Goal: Find specific page/section: Find specific page/section

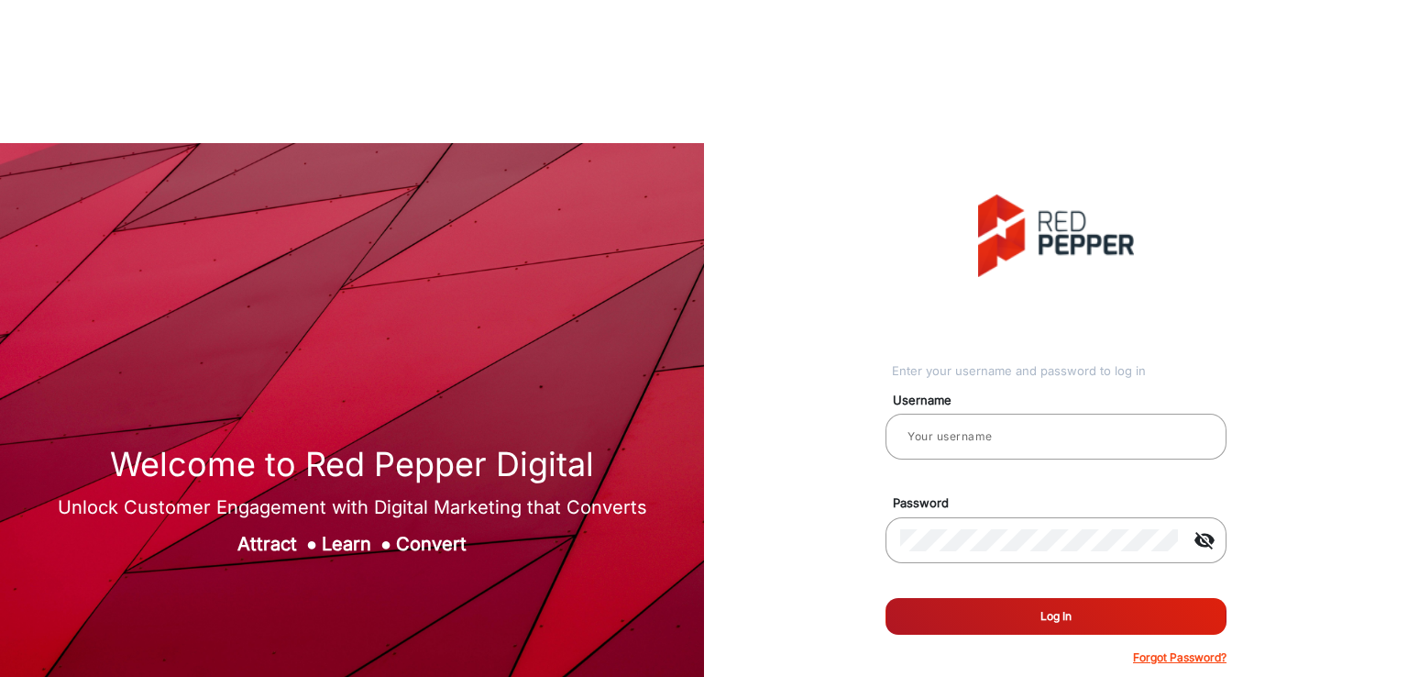
type input "[PERSON_NAME]"
click at [1005, 598] on button "Log In" at bounding box center [1056, 616] width 341 height 37
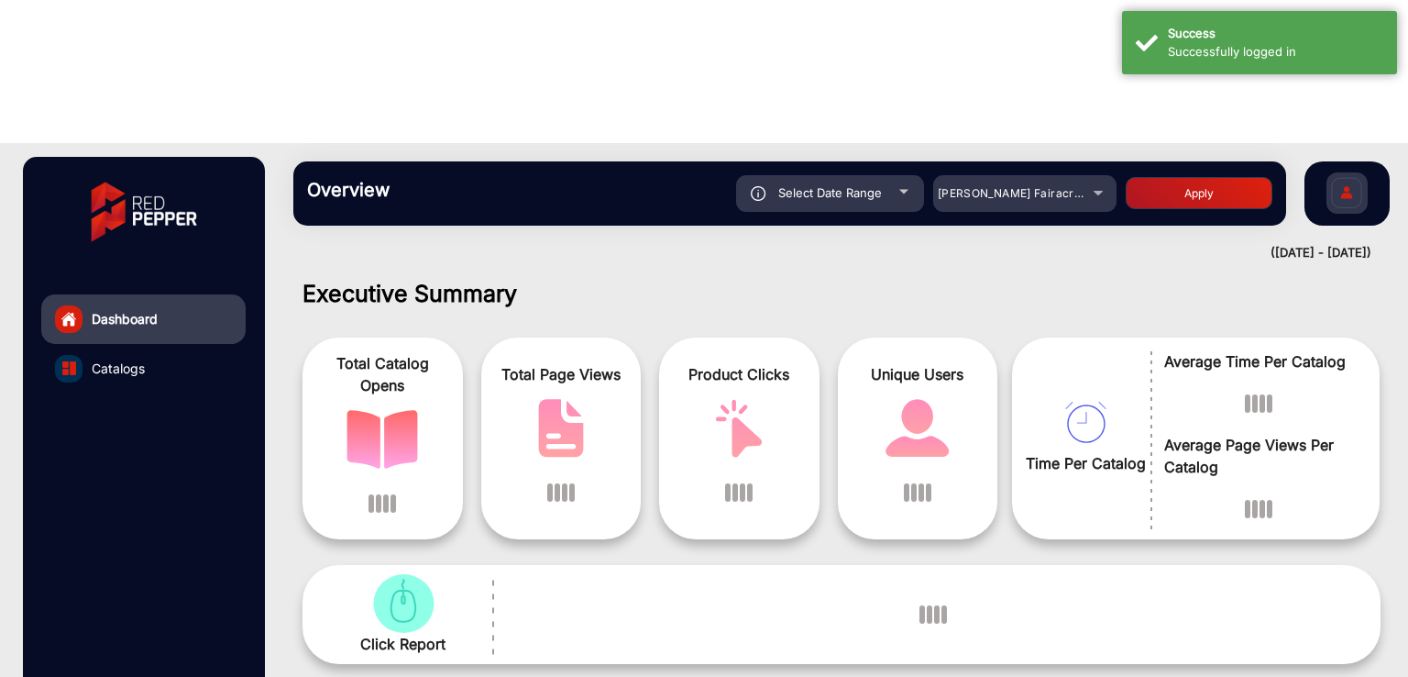
scroll to position [14, 0]
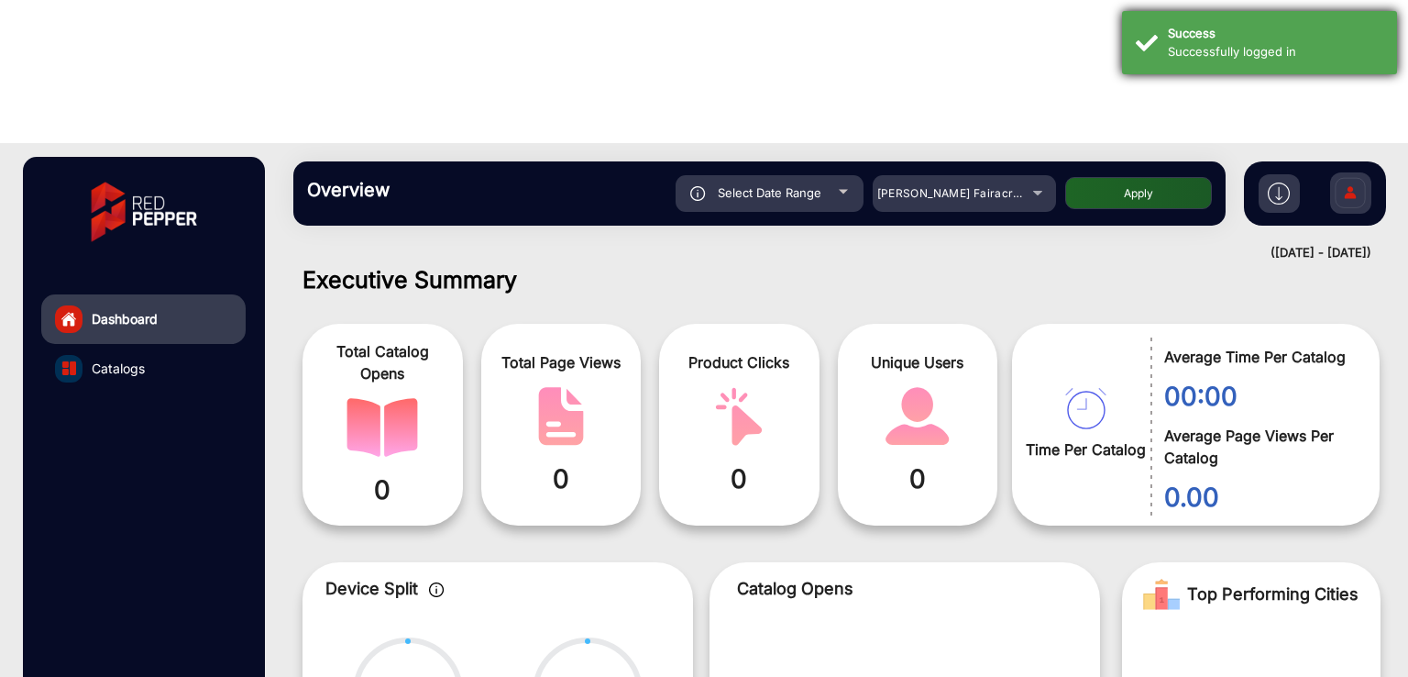
click at [1195, 50] on div "Successfully logged in" at bounding box center [1275, 52] width 215 height 18
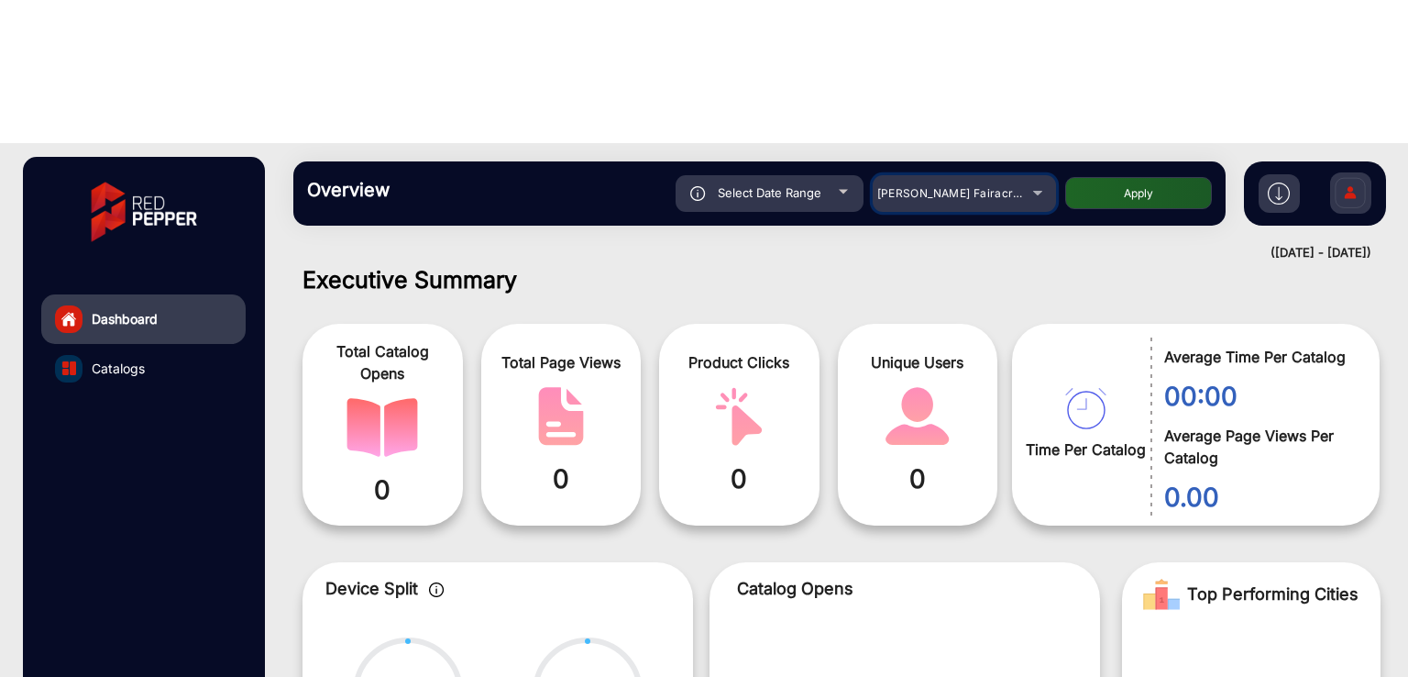
click at [1001, 182] on div "[PERSON_NAME] Fairacre Farms" at bounding box center [950, 193] width 147 height 22
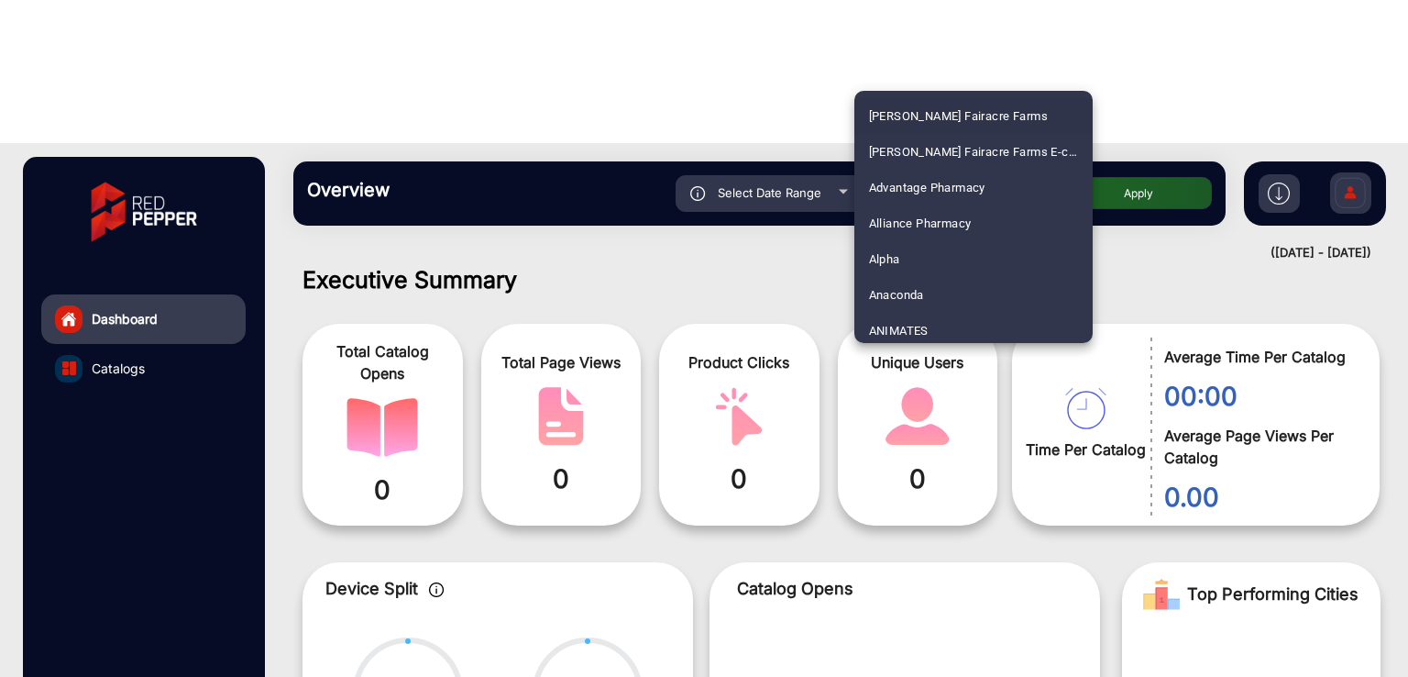
scroll to position [220, 0]
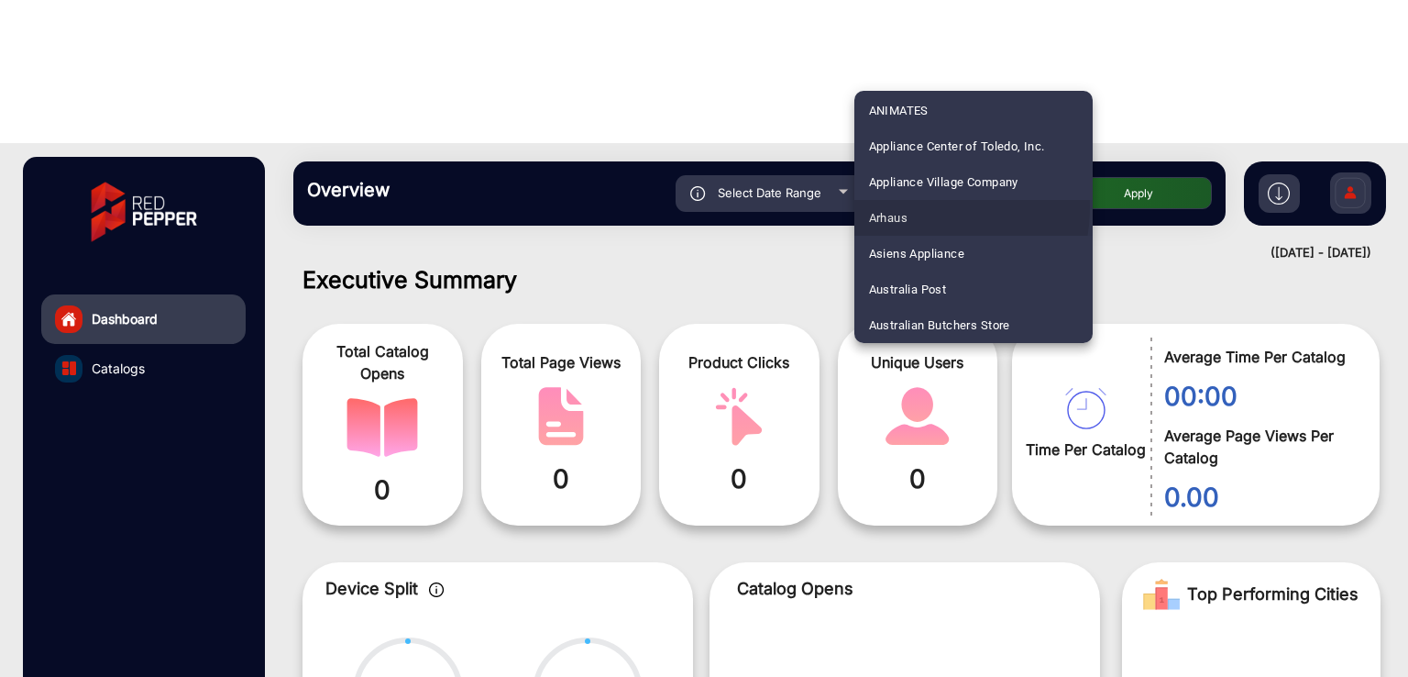
click at [897, 206] on span "Arhaus" at bounding box center [888, 218] width 39 height 36
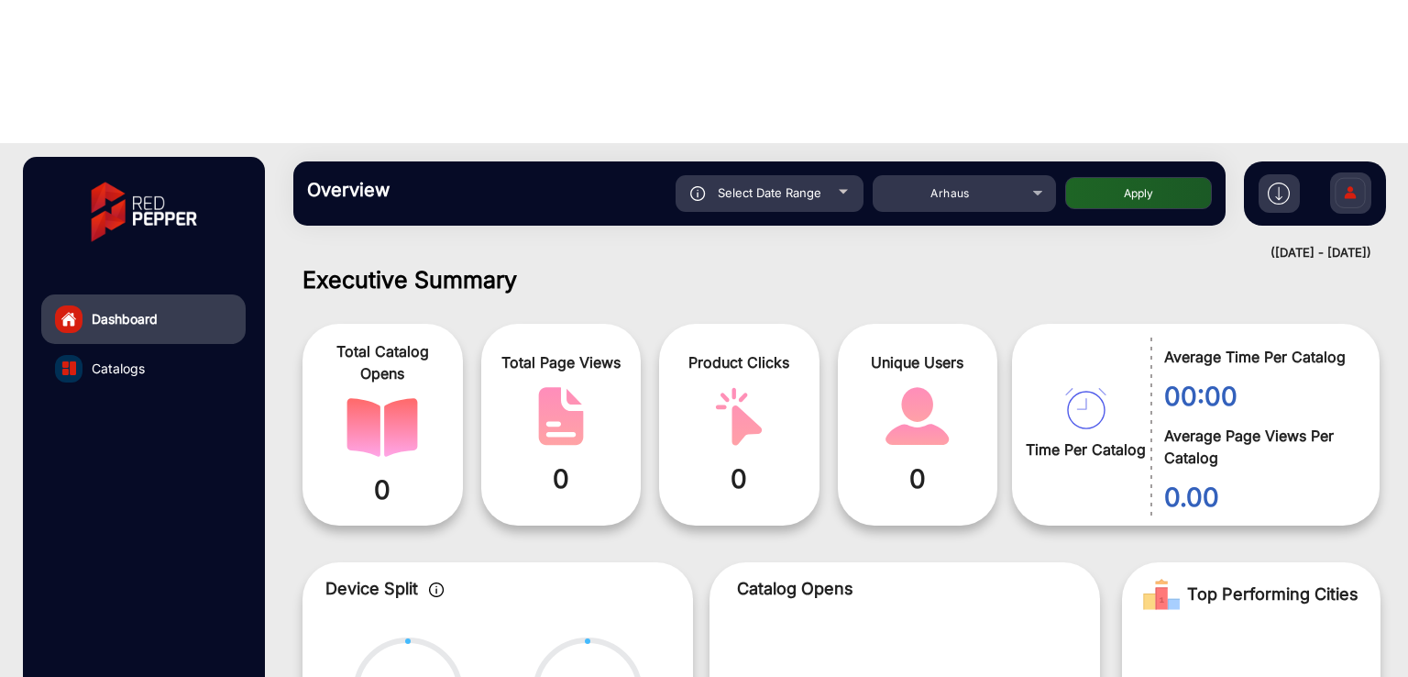
click at [1153, 177] on button "Apply" at bounding box center [1138, 193] width 147 height 32
type input "[DATE]"
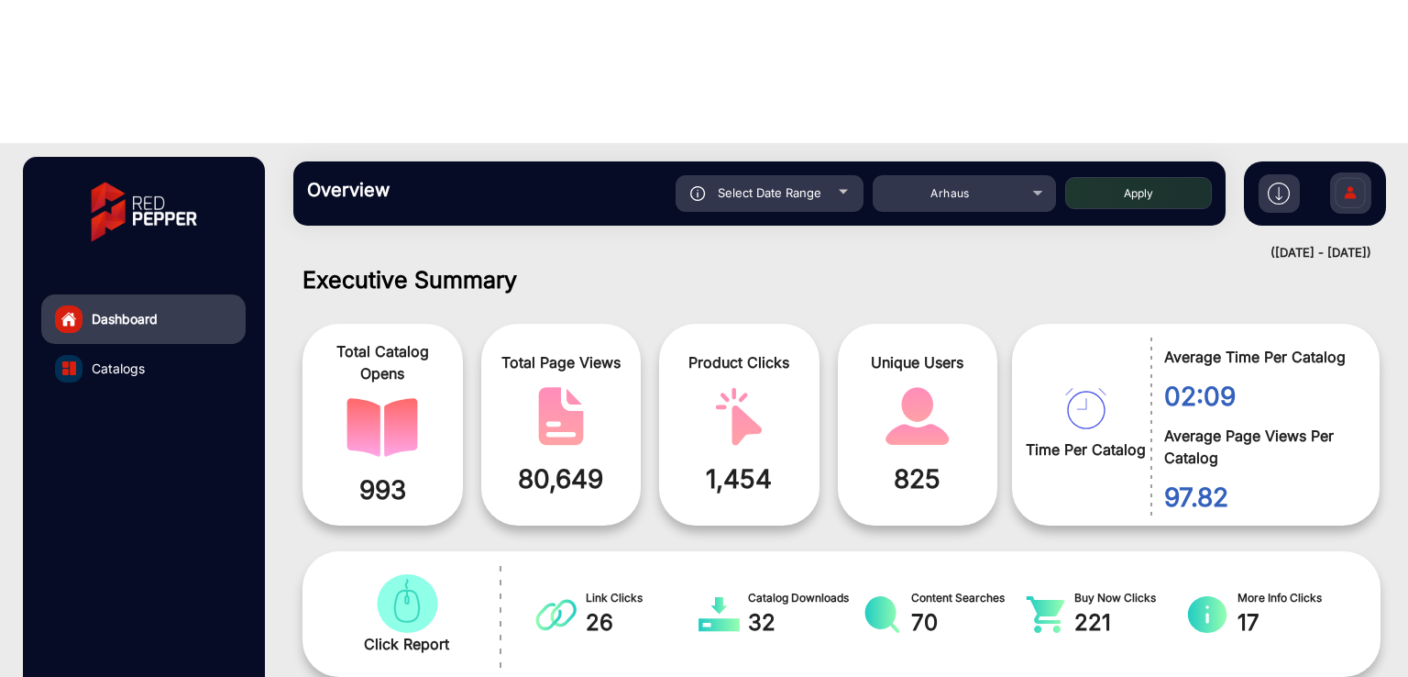
click at [774, 185] on span "Select Date Range" at bounding box center [770, 192] width 104 height 15
type input "[DATE]"
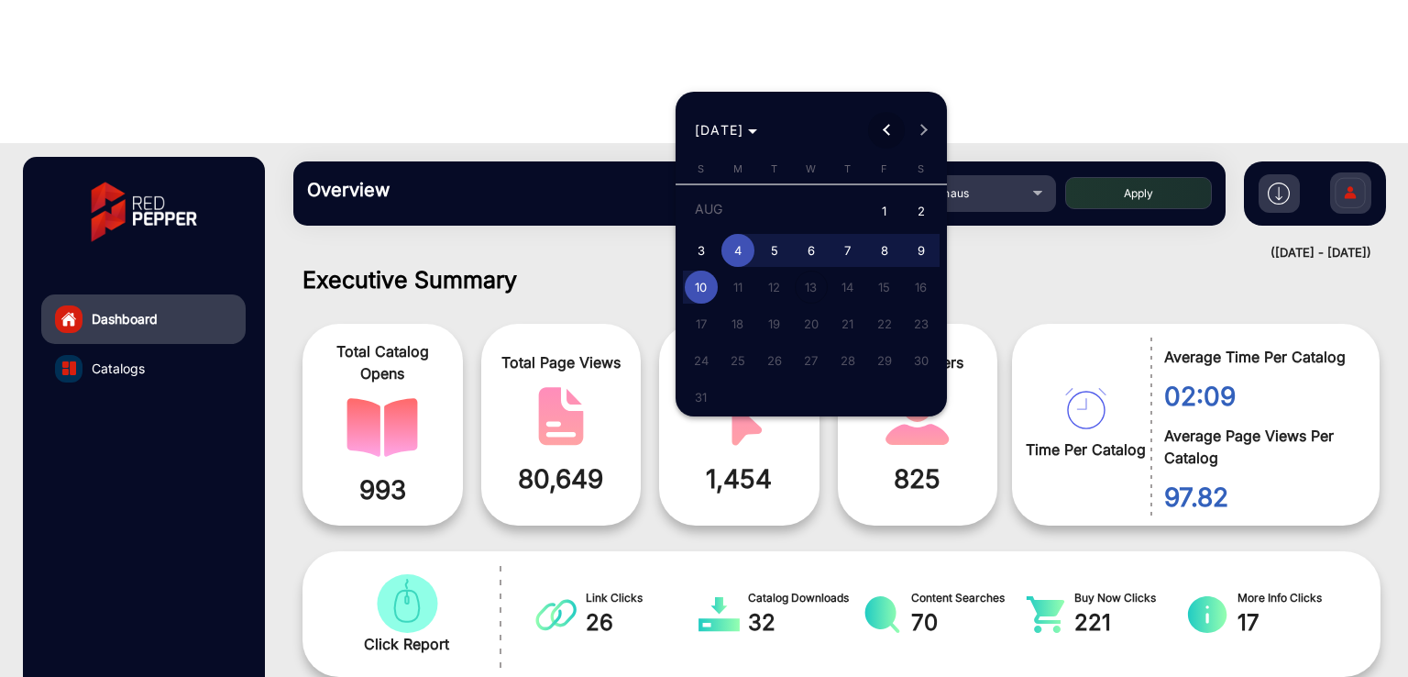
click at [894, 129] on button "Previous month" at bounding box center [886, 130] width 37 height 37
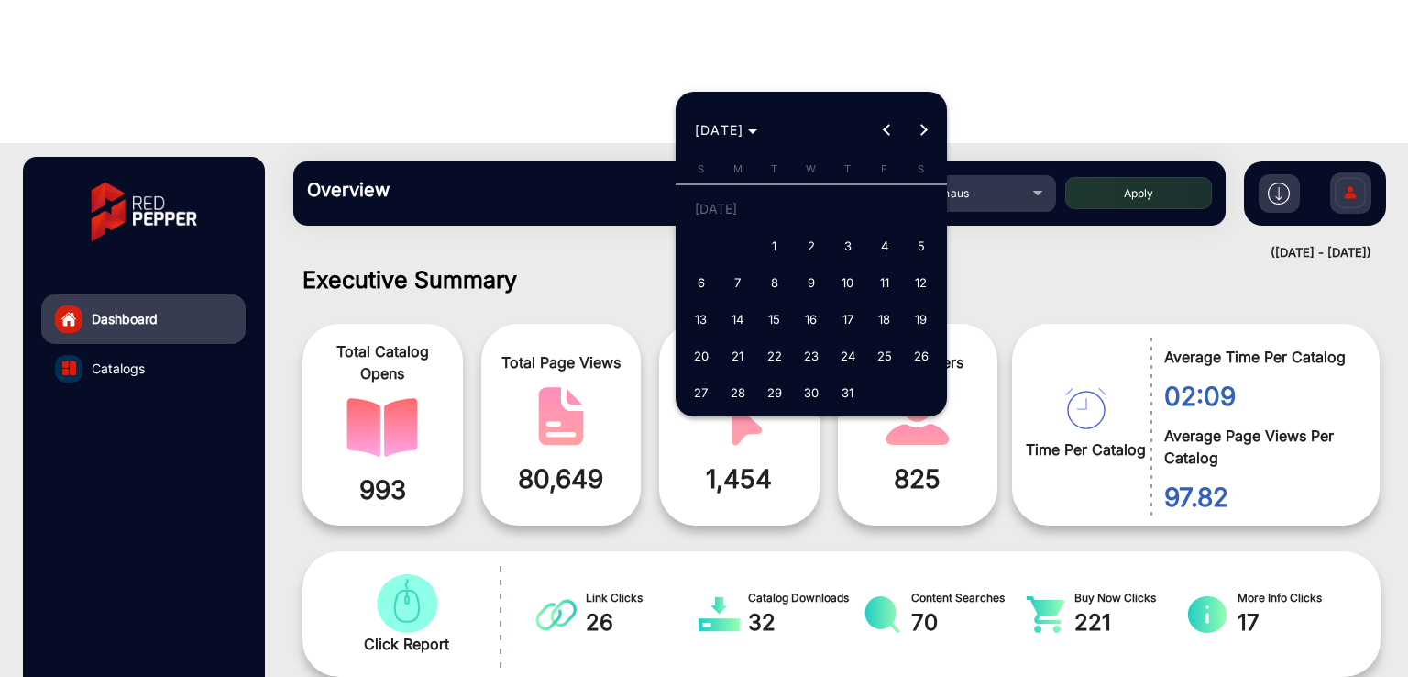
click at [763, 237] on span "1" at bounding box center [774, 245] width 33 height 33
type input "[DATE]"
click at [763, 237] on span "1" at bounding box center [774, 245] width 33 height 33
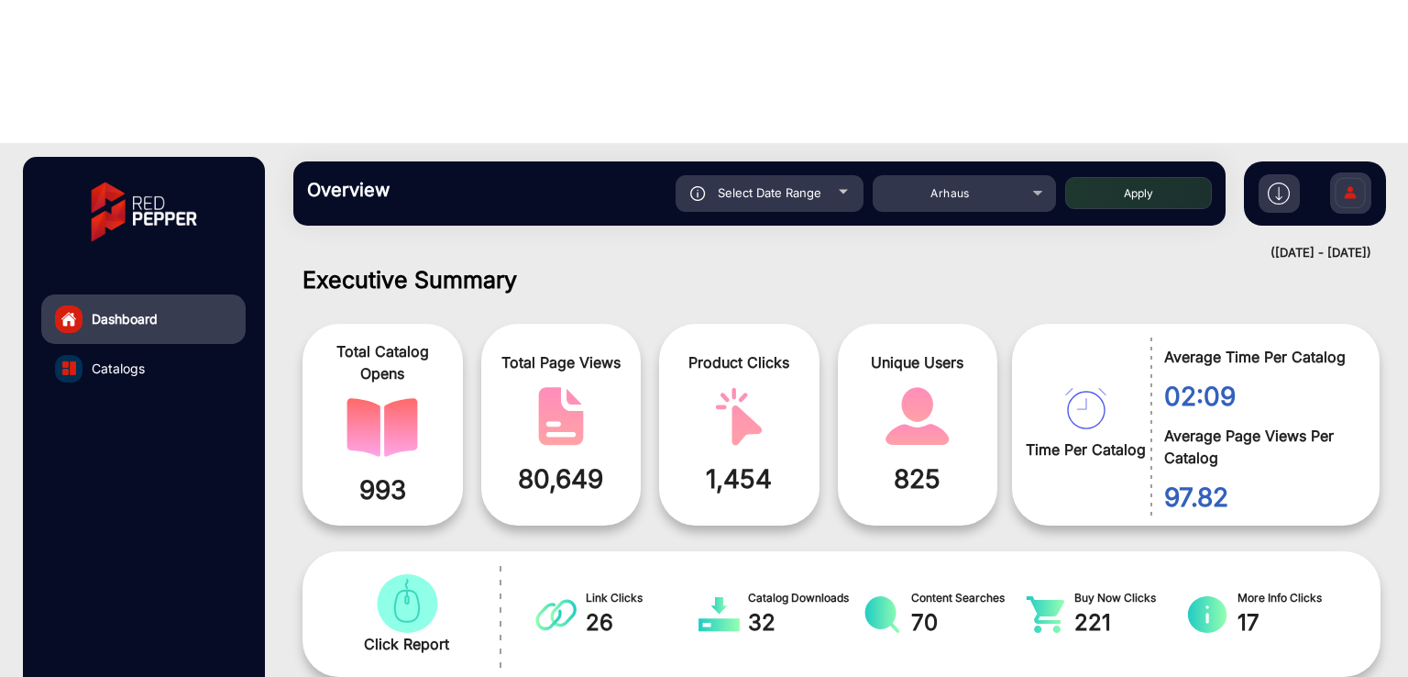
type input "[DATE]"
click at [1107, 177] on button "Apply" at bounding box center [1138, 193] width 147 height 32
type input "[DATE]"
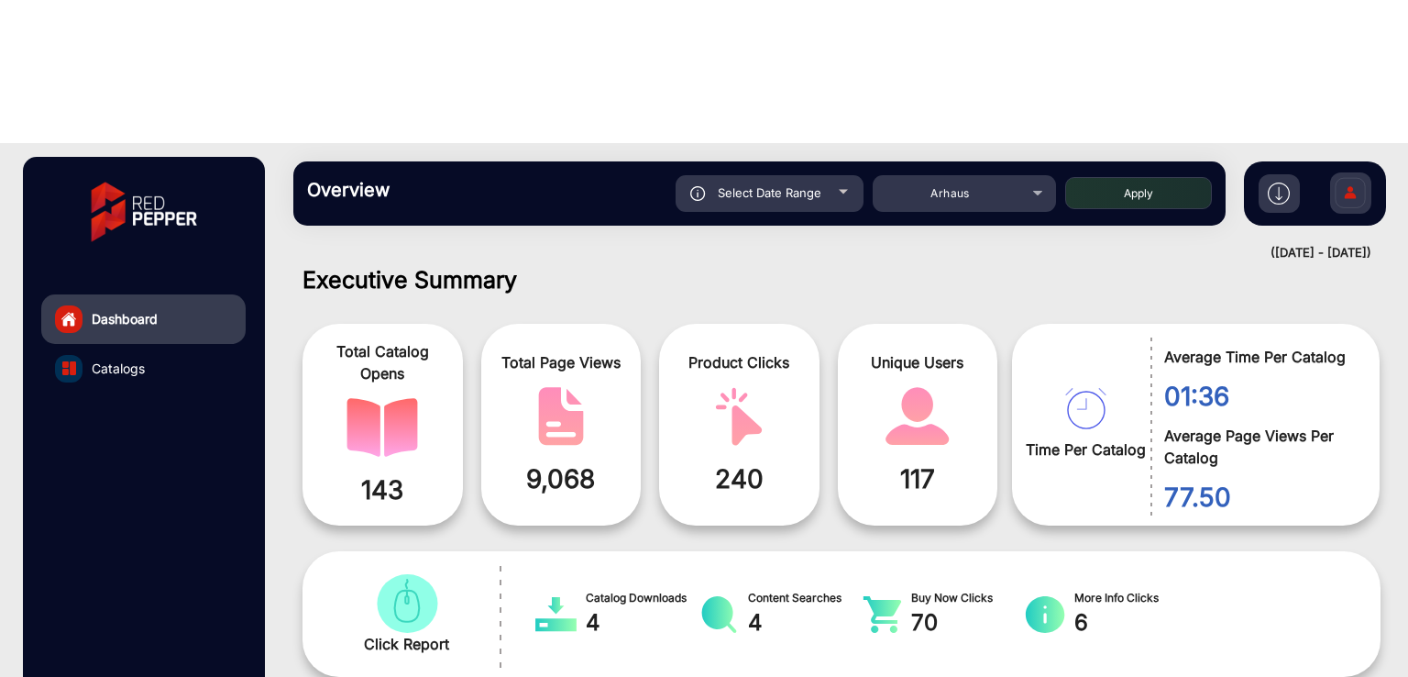
drag, startPoint x: 1342, startPoint y: 1, endPoint x: 802, endPoint y: 139, distance: 557.4
click at [802, 266] on h1 "Executive Summary" at bounding box center [842, 280] width 1078 height 28
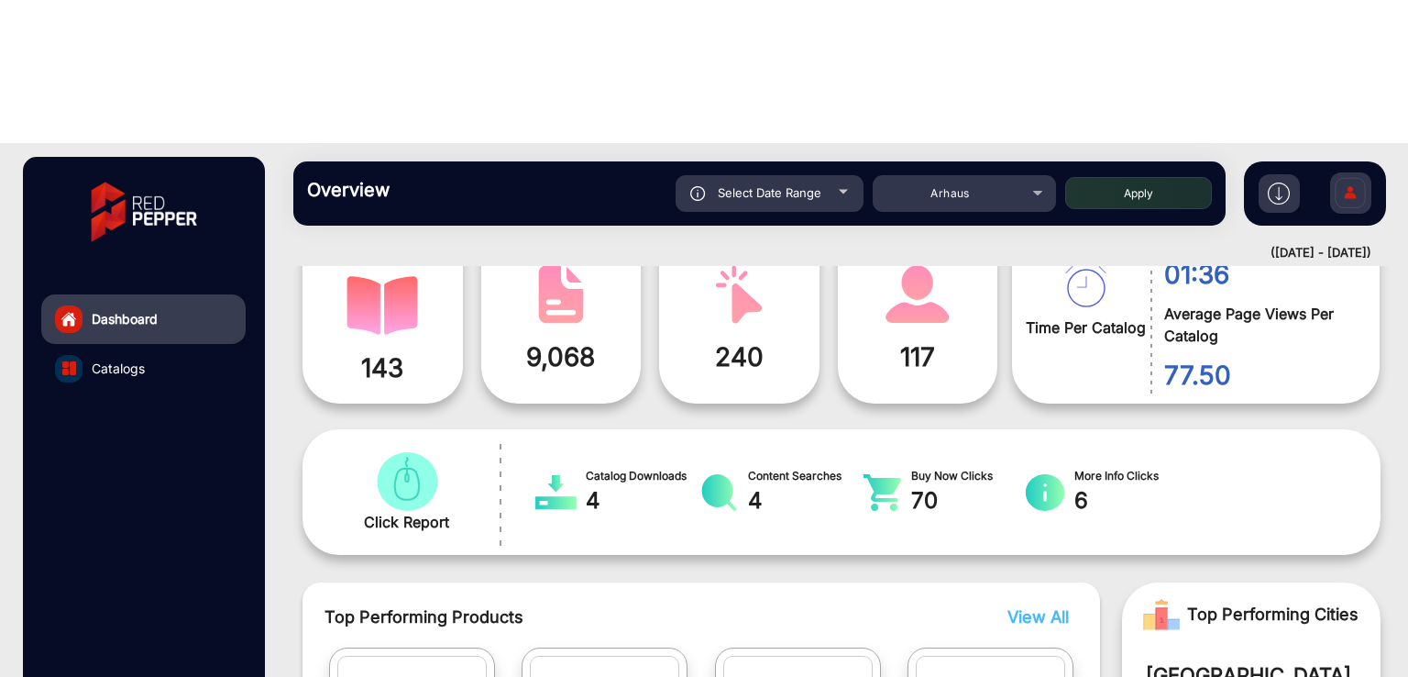
scroll to position [14, 0]
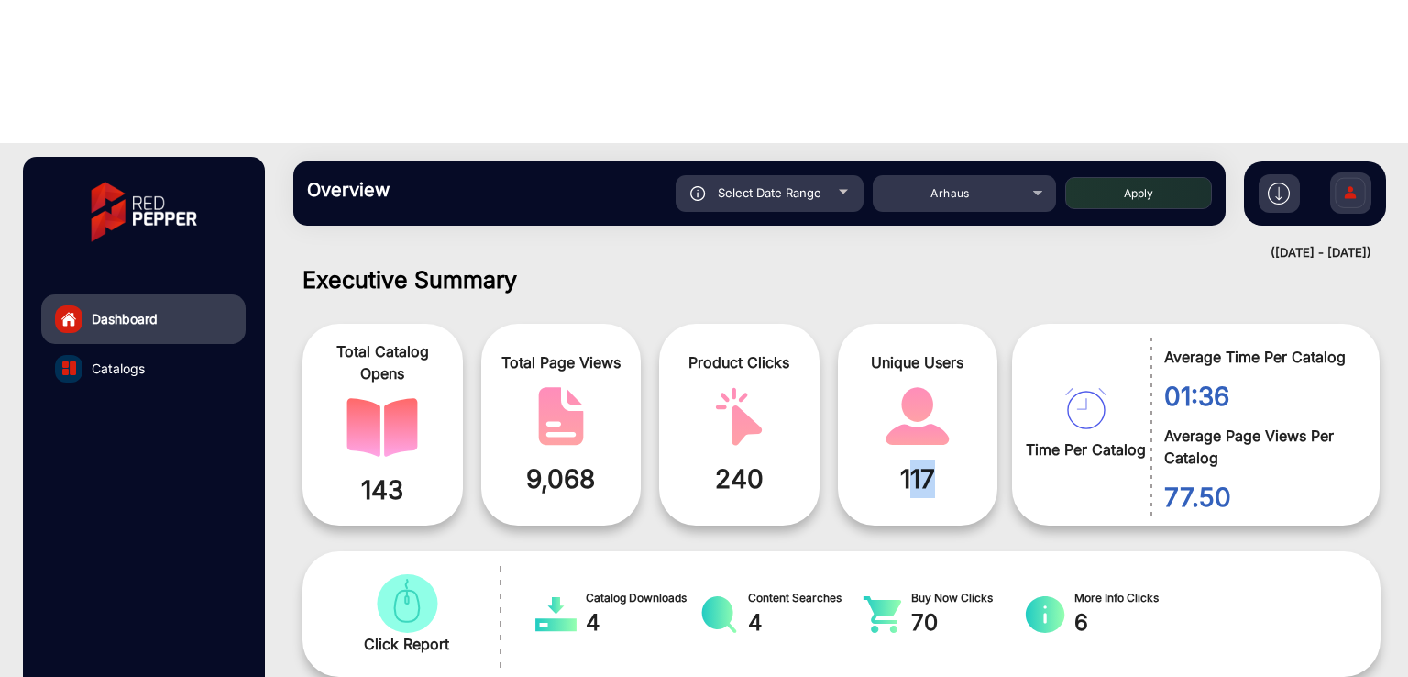
drag, startPoint x: 873, startPoint y: 332, endPoint x: 929, endPoint y: 333, distance: 55.9
click at [929, 459] on span "117" at bounding box center [918, 478] width 133 height 39
click at [942, 459] on span "117" at bounding box center [918, 478] width 133 height 39
drag, startPoint x: 1265, startPoint y: 250, endPoint x: 1204, endPoint y: 233, distance: 63.8
click at [1144, 324] on div "Time Per Catalog Average Time Per Catalog 01:36 Average Page Views Per Catalog …" at bounding box center [1196, 425] width 368 height 202
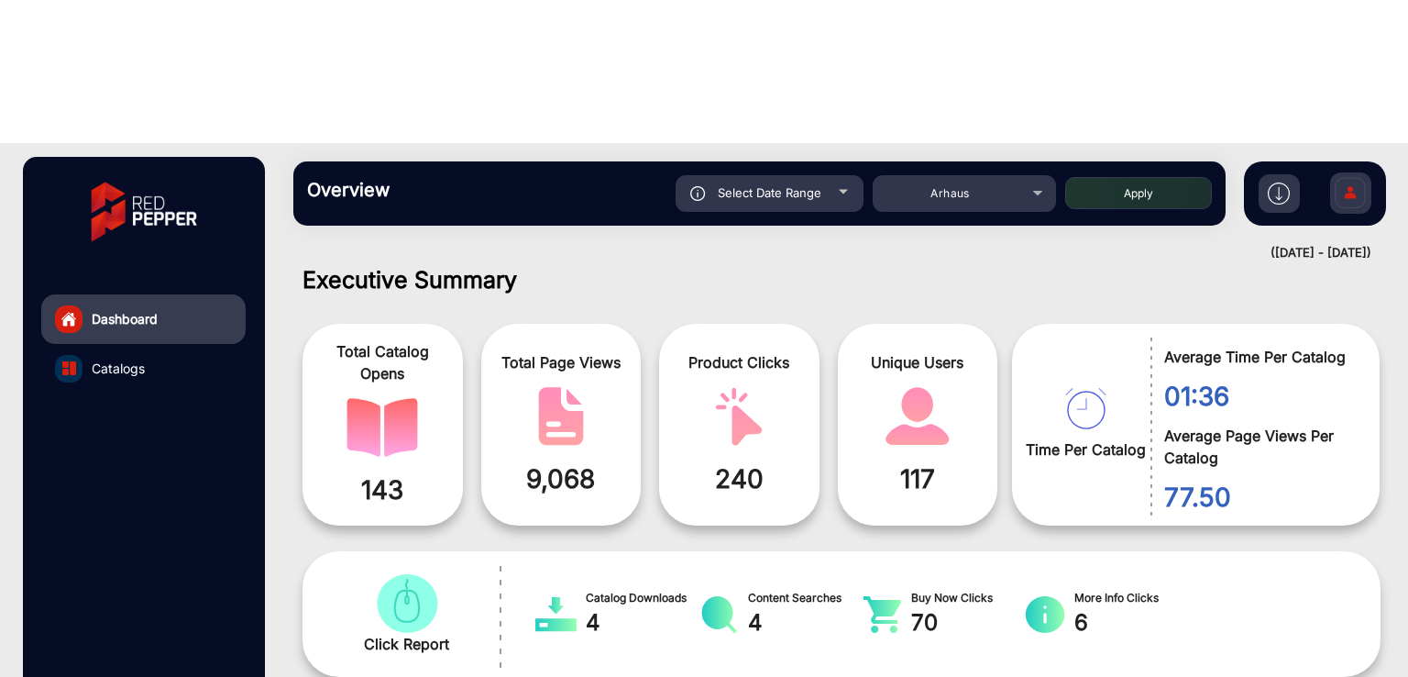
click at [1258, 377] on span "01:36" at bounding box center [1258, 396] width 188 height 39
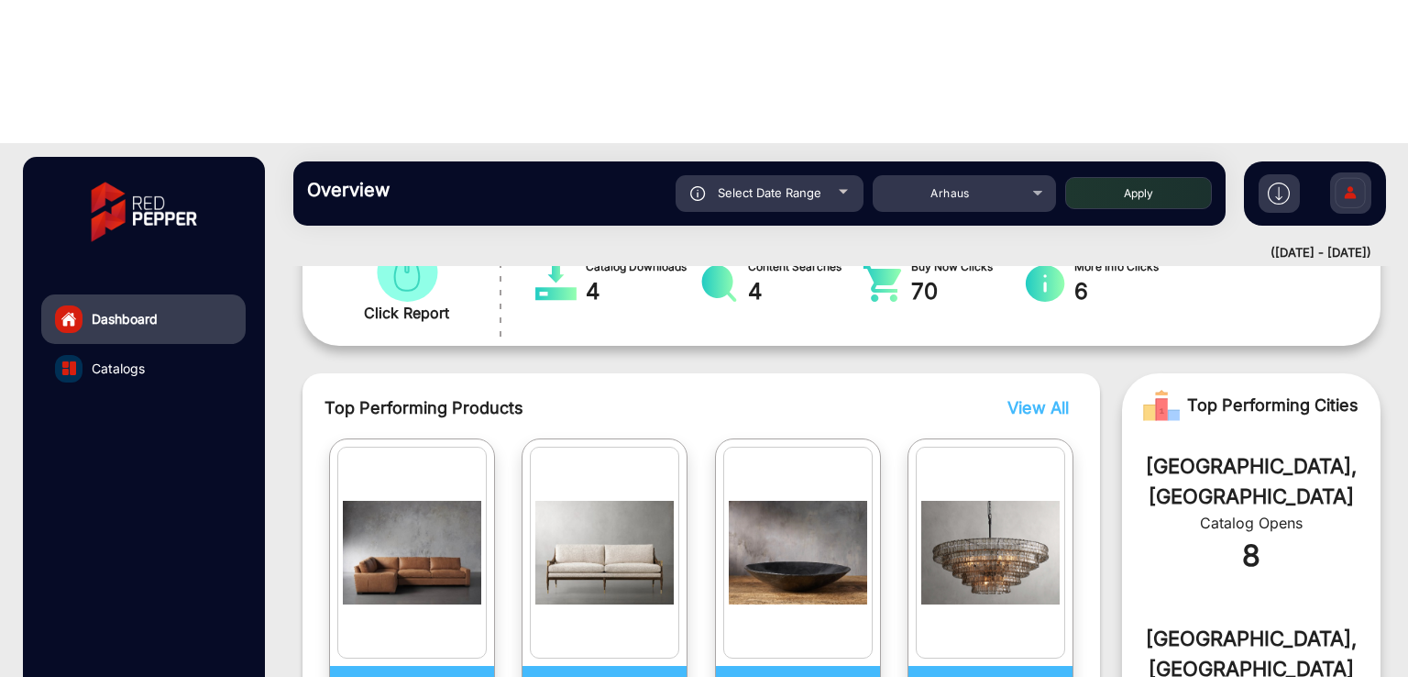
scroll to position [380, 0]
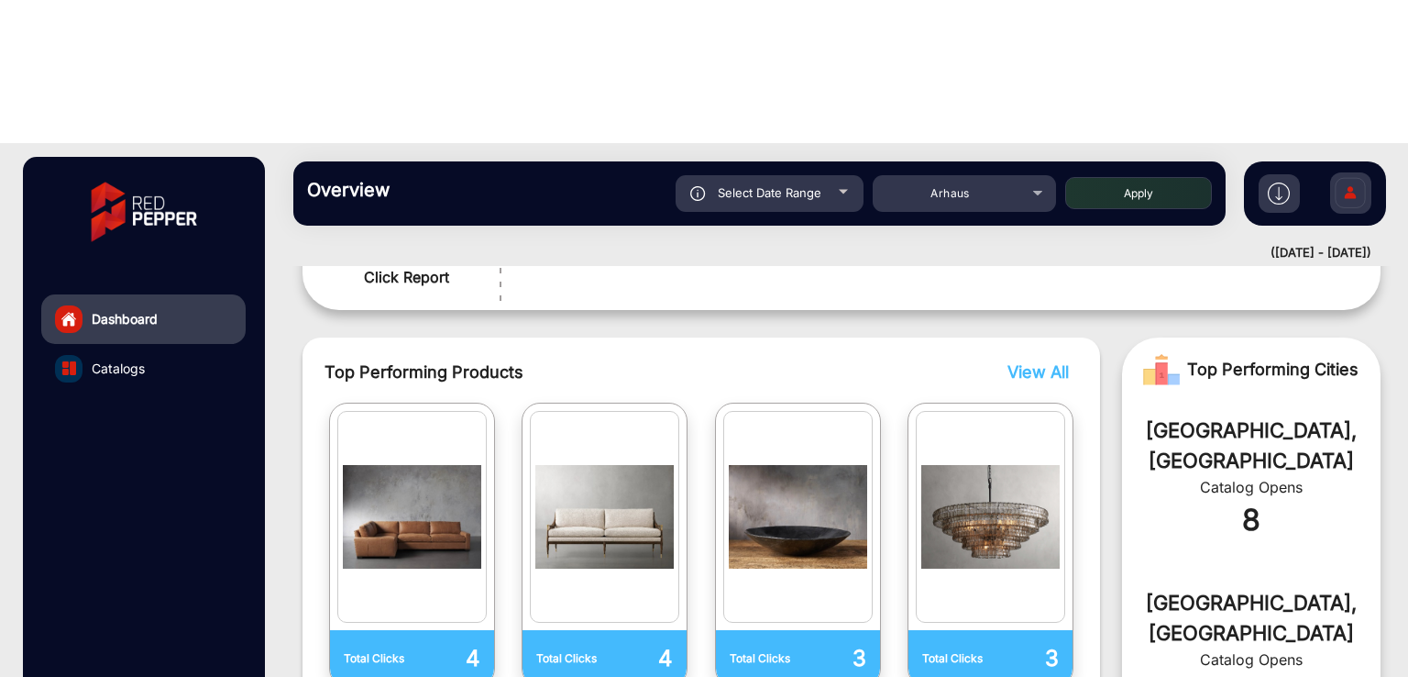
click at [1045, 362] on span "View All" at bounding box center [1037, 371] width 61 height 19
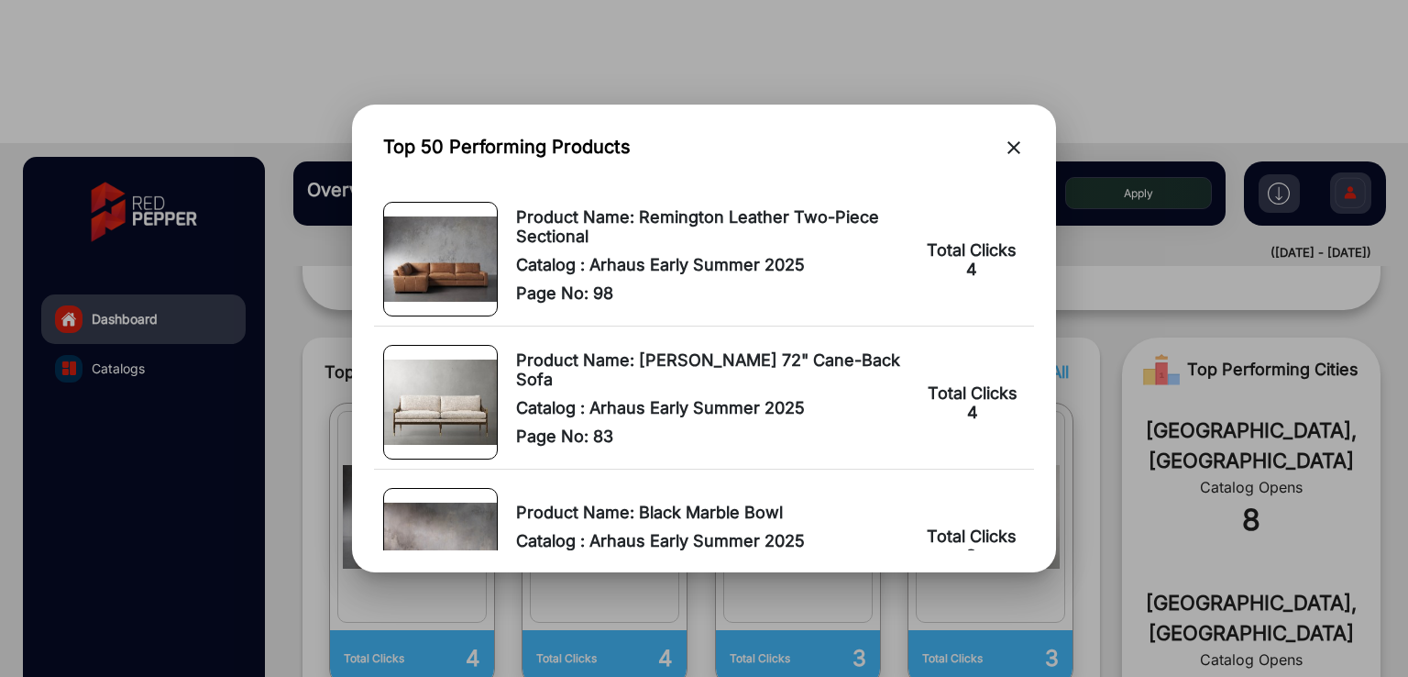
click at [1018, 144] on mat-icon "close" at bounding box center [1014, 148] width 22 height 22
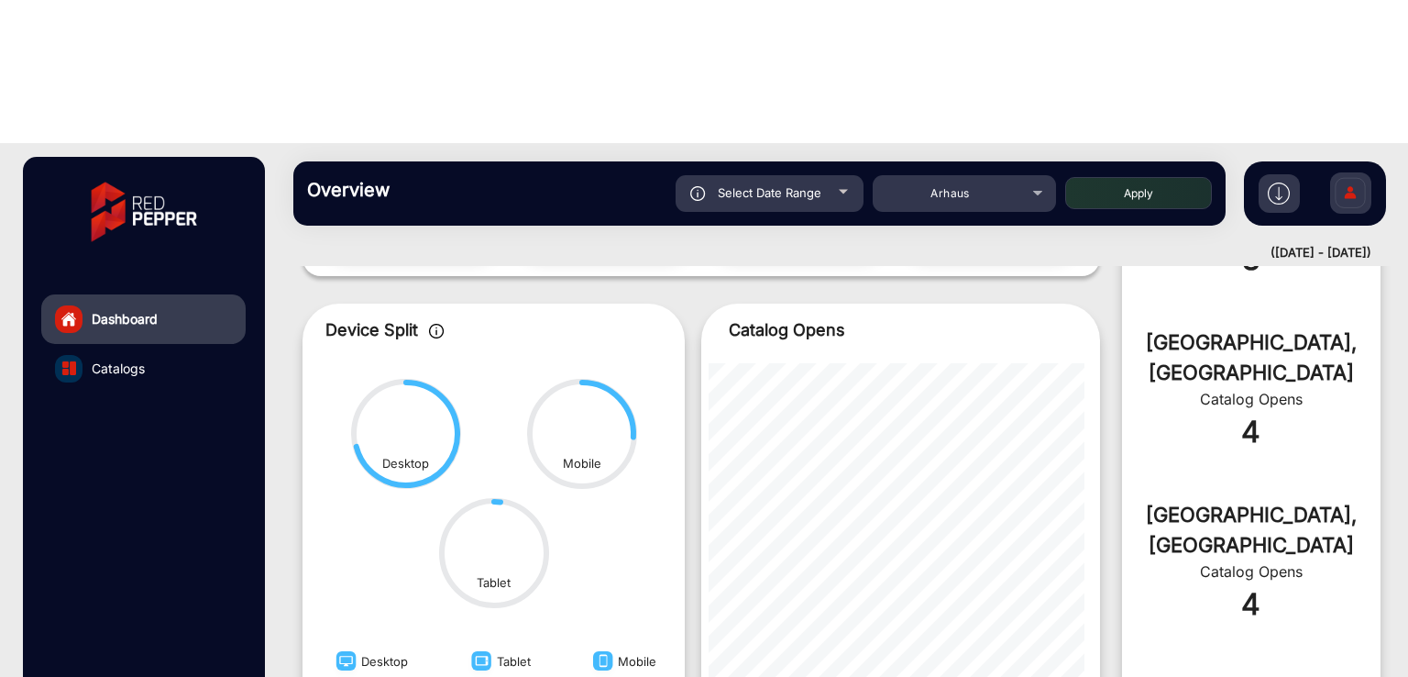
scroll to position [840, 0]
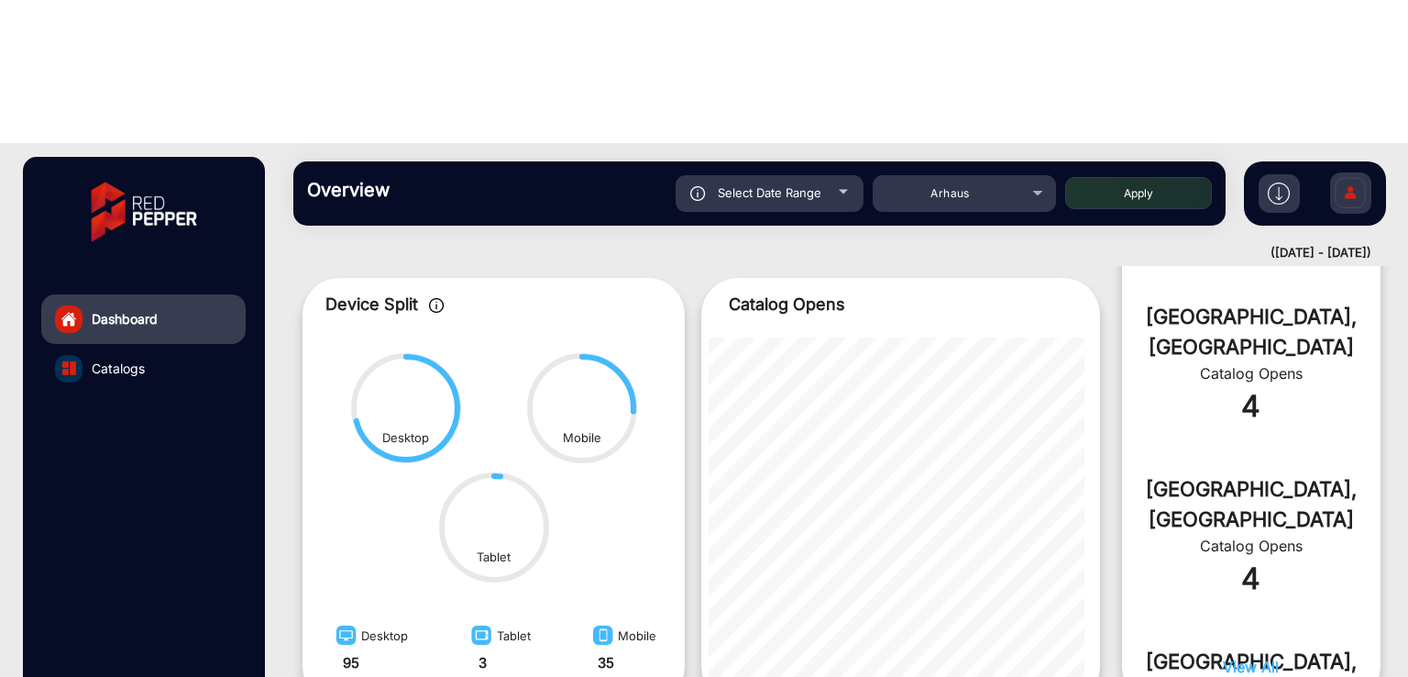
click at [1250, 657] on span "View All" at bounding box center [1251, 666] width 56 height 18
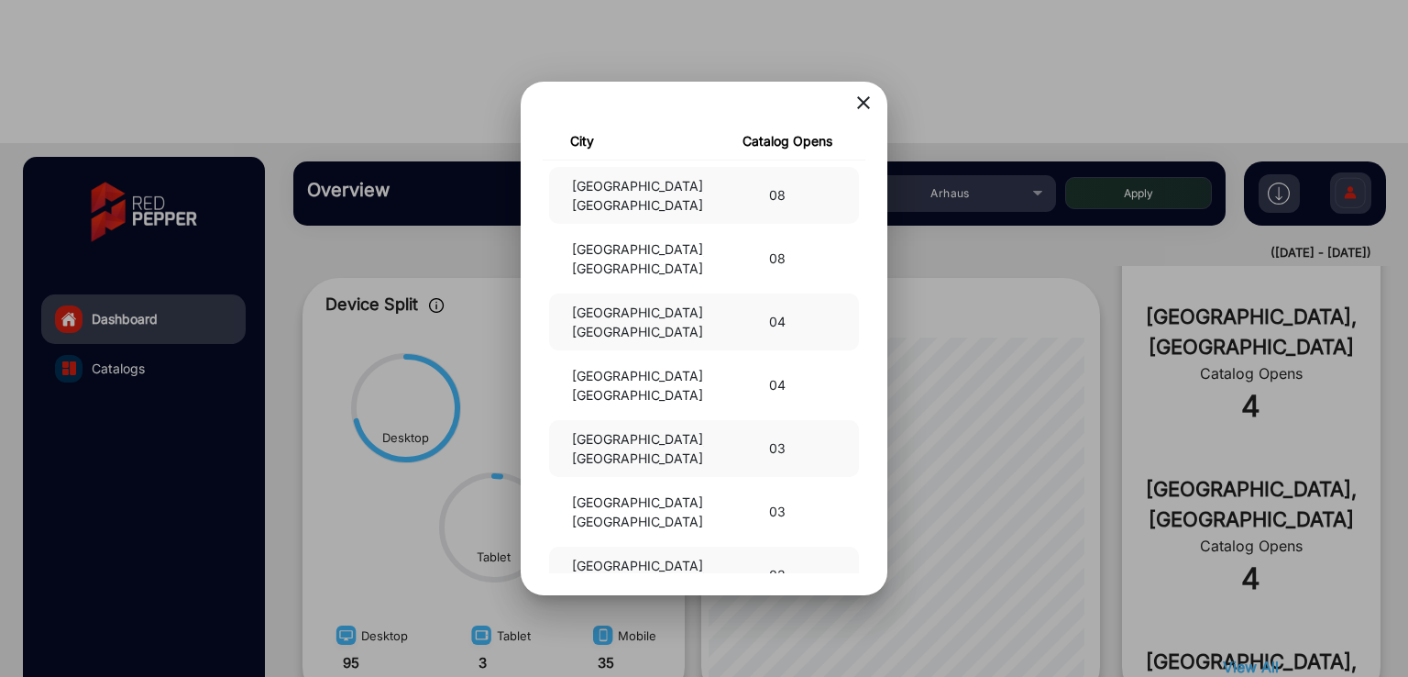
click at [346, 252] on div at bounding box center [704, 338] width 1408 height 677
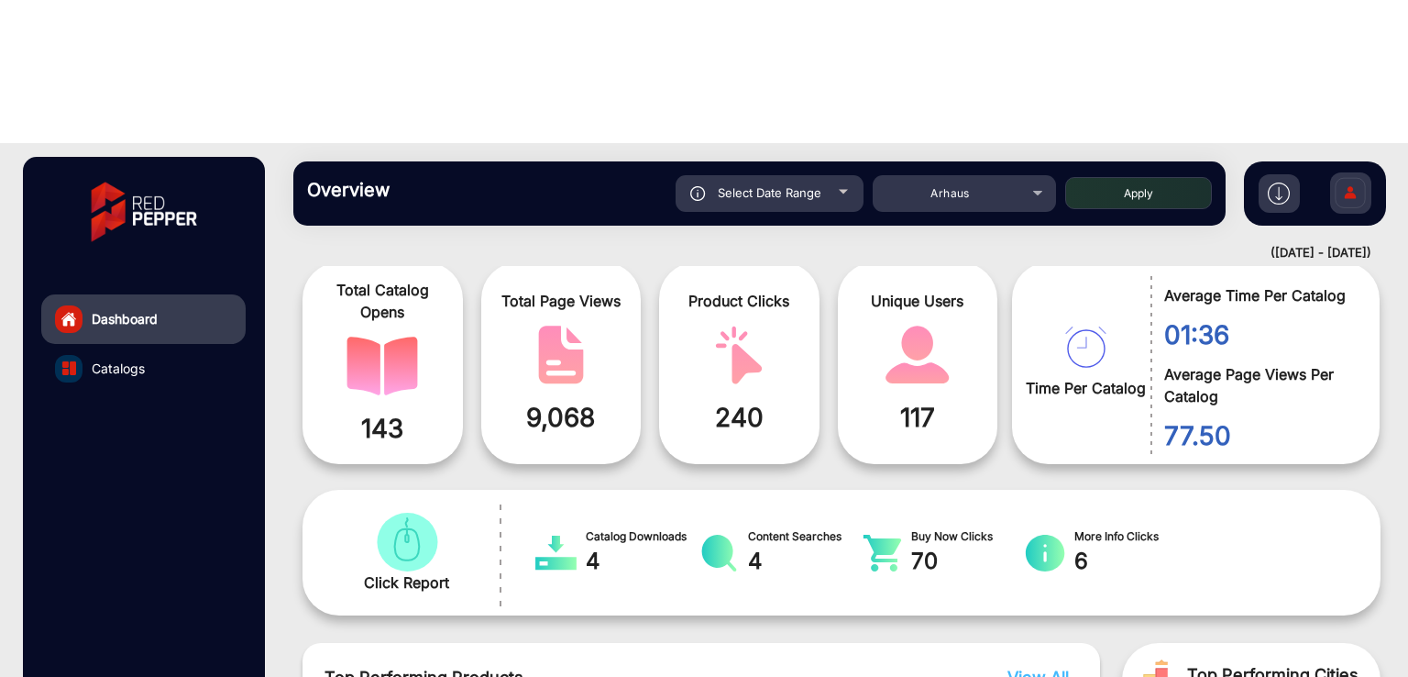
scroll to position [0, 0]
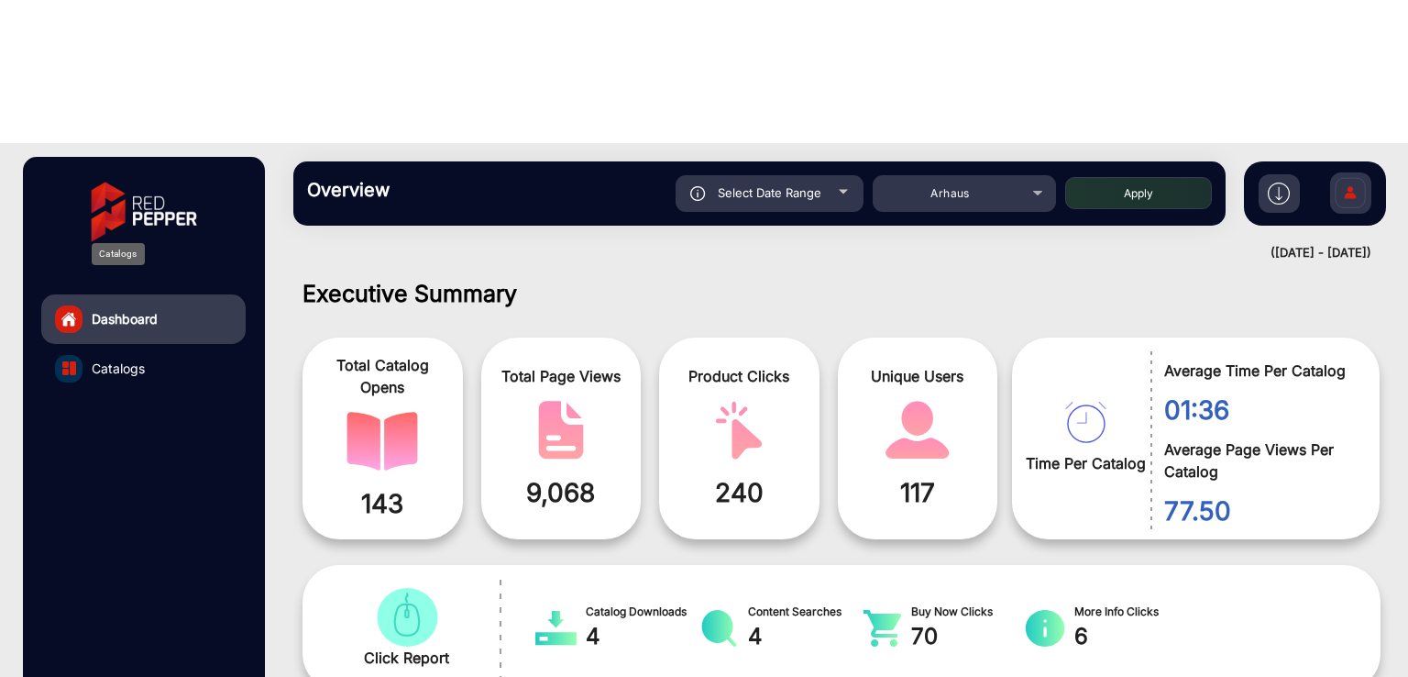
click at [132, 358] on span "Catalogs" at bounding box center [118, 367] width 53 height 19
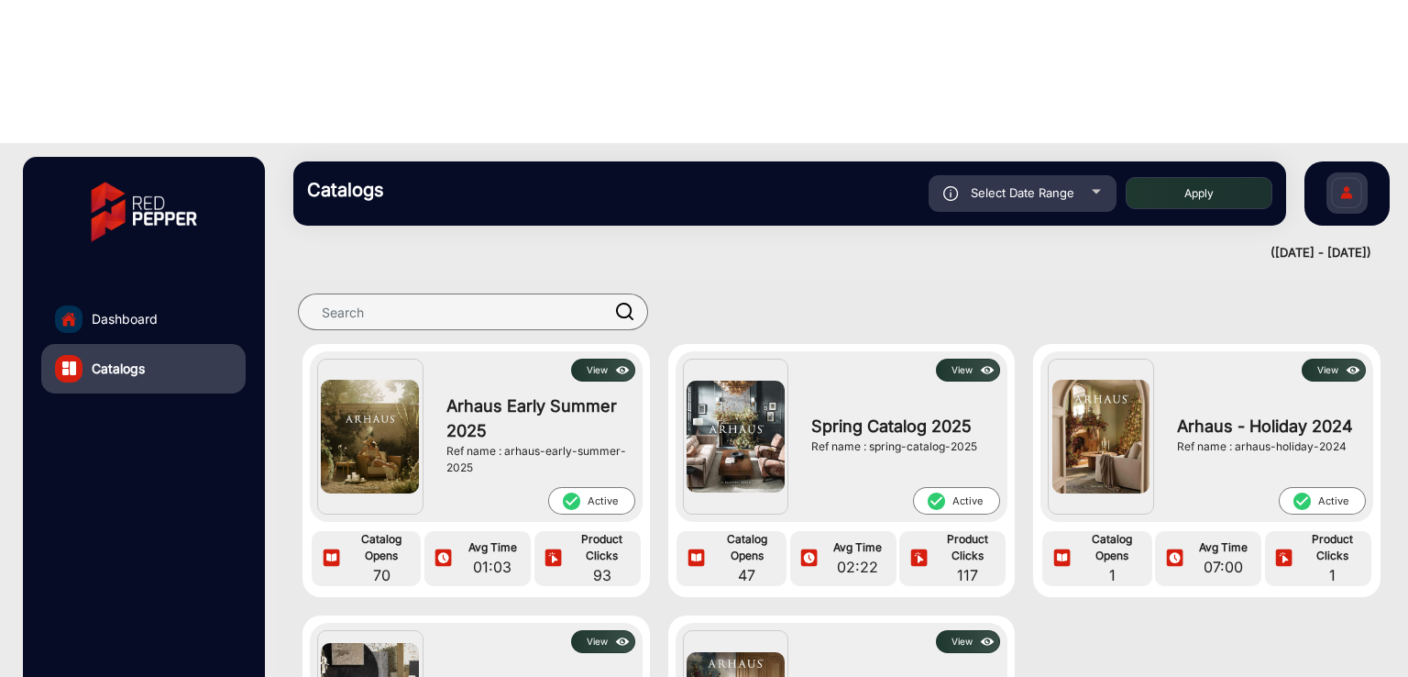
click at [609, 358] on button "View" at bounding box center [603, 369] width 64 height 23
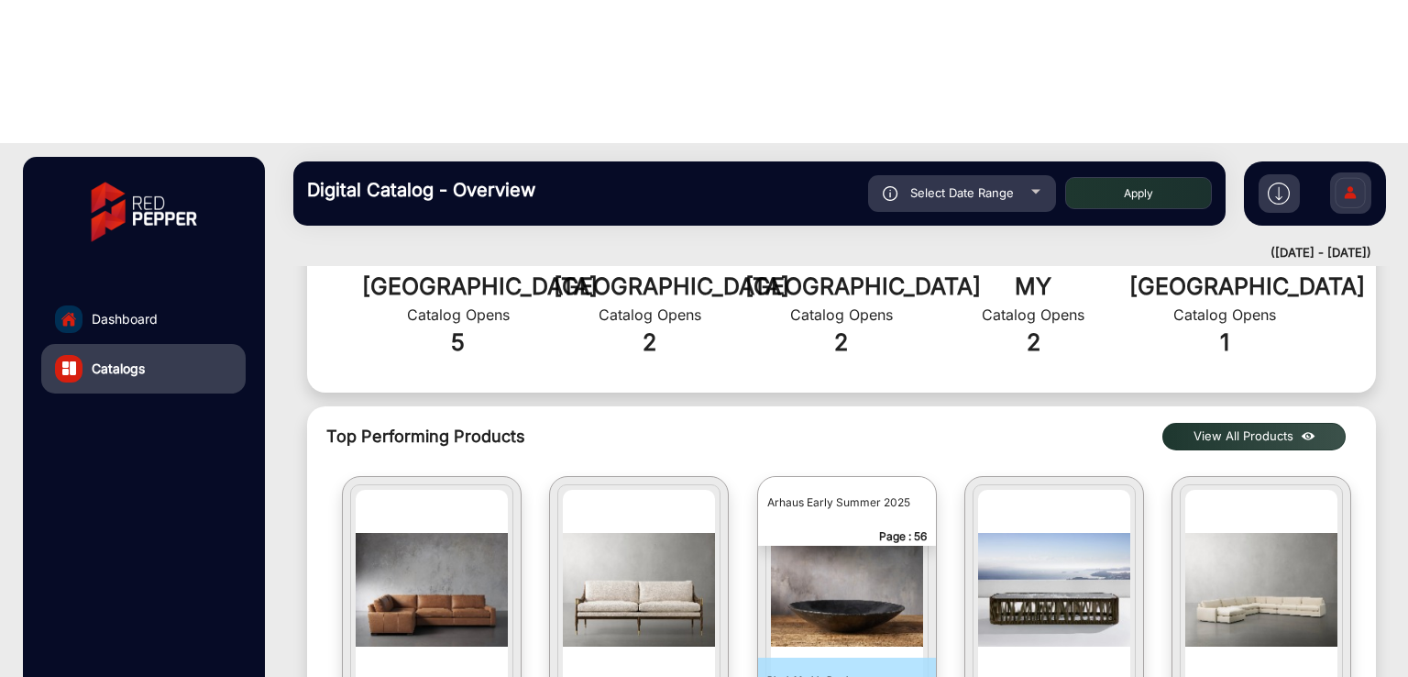
scroll to position [869, 0]
